Goal: Task Accomplishment & Management: Manage account settings

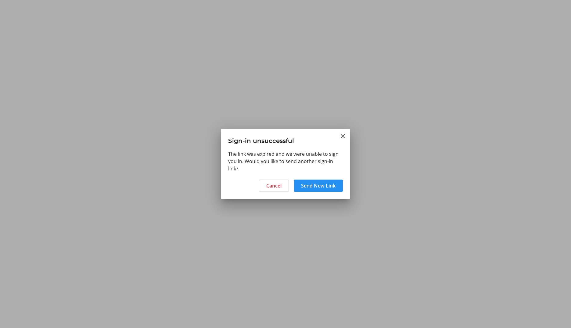
click at [310, 186] on span "Send New Link" at bounding box center [318, 185] width 34 height 7
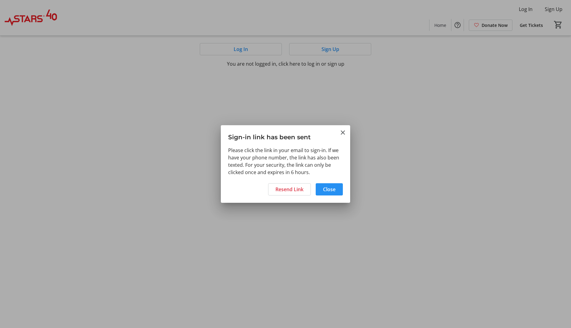
click at [327, 191] on span "Close" at bounding box center [329, 189] width 13 height 7
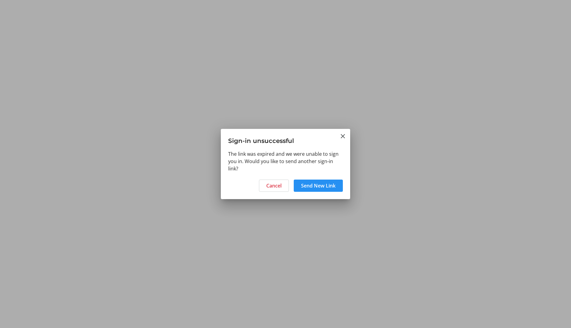
click at [327, 186] on span "Send New Link" at bounding box center [318, 185] width 34 height 7
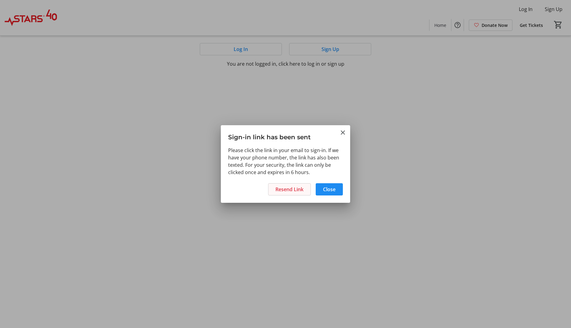
click at [300, 187] on span "Resend Link" at bounding box center [290, 189] width 28 height 7
